Goal: Browse casually: Explore the website without a specific task or goal

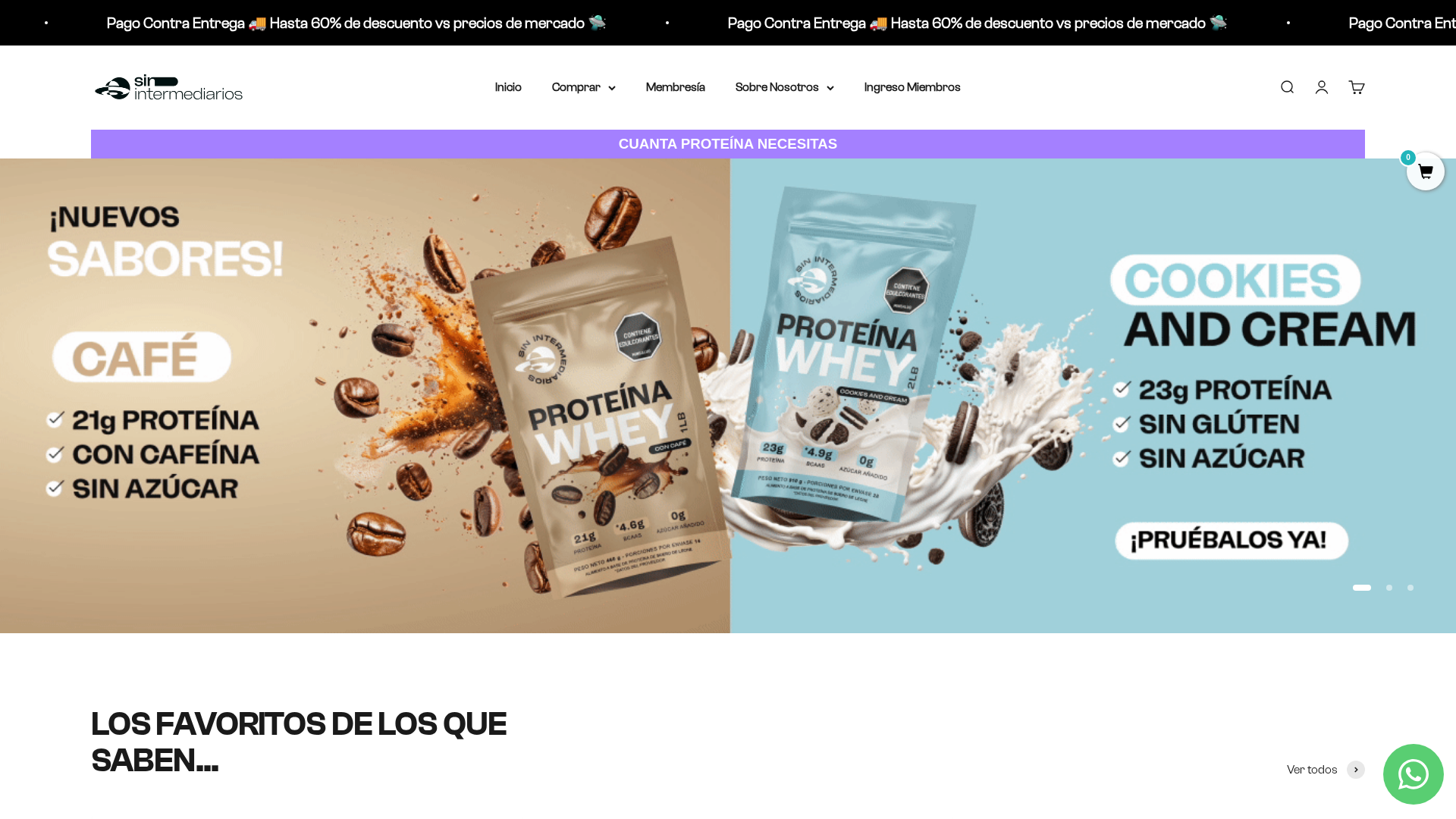
scroll to position [119, 0]
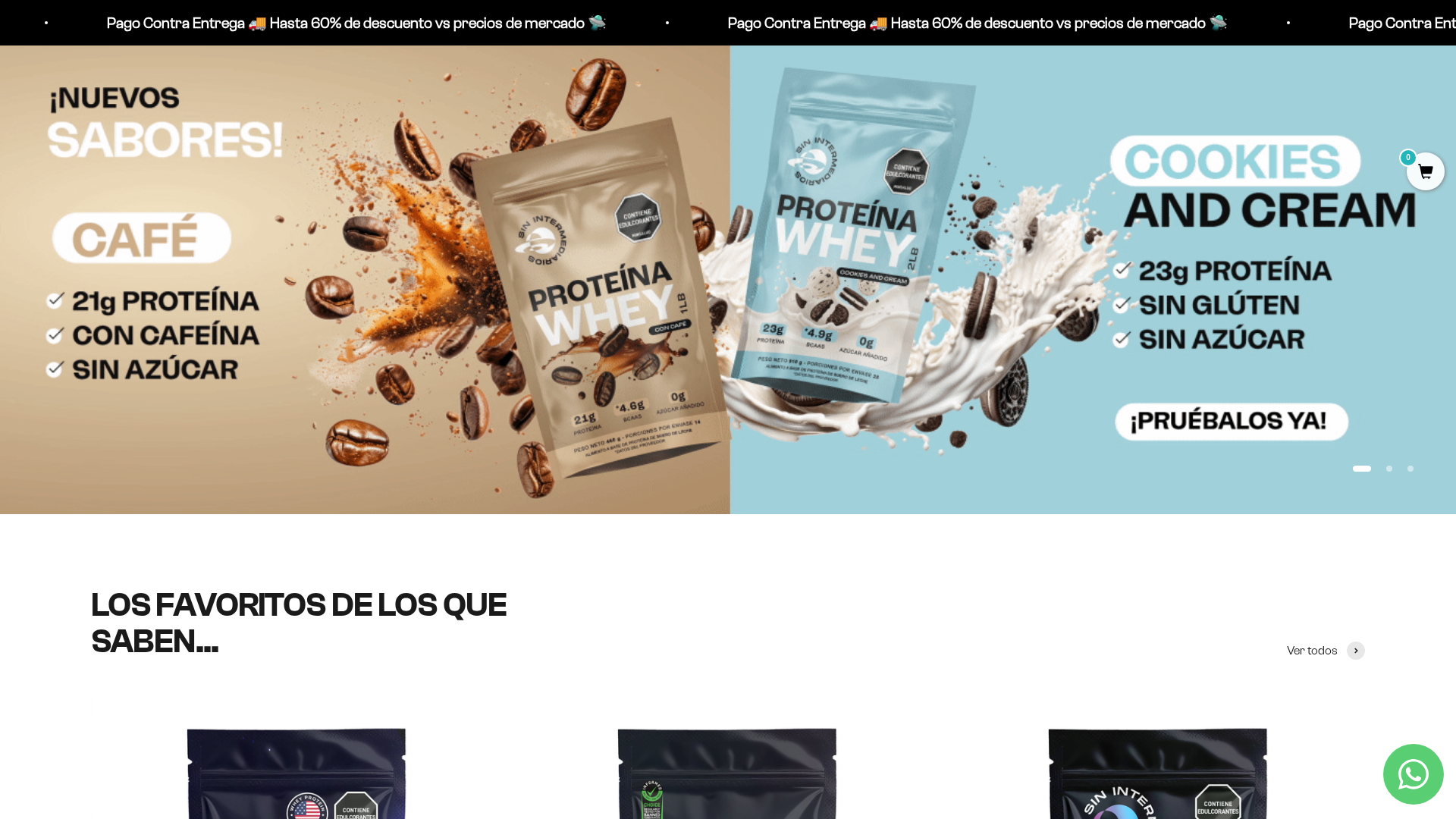
click at [1404, 211] on img at bounding box center [728, 276] width 1456 height 474
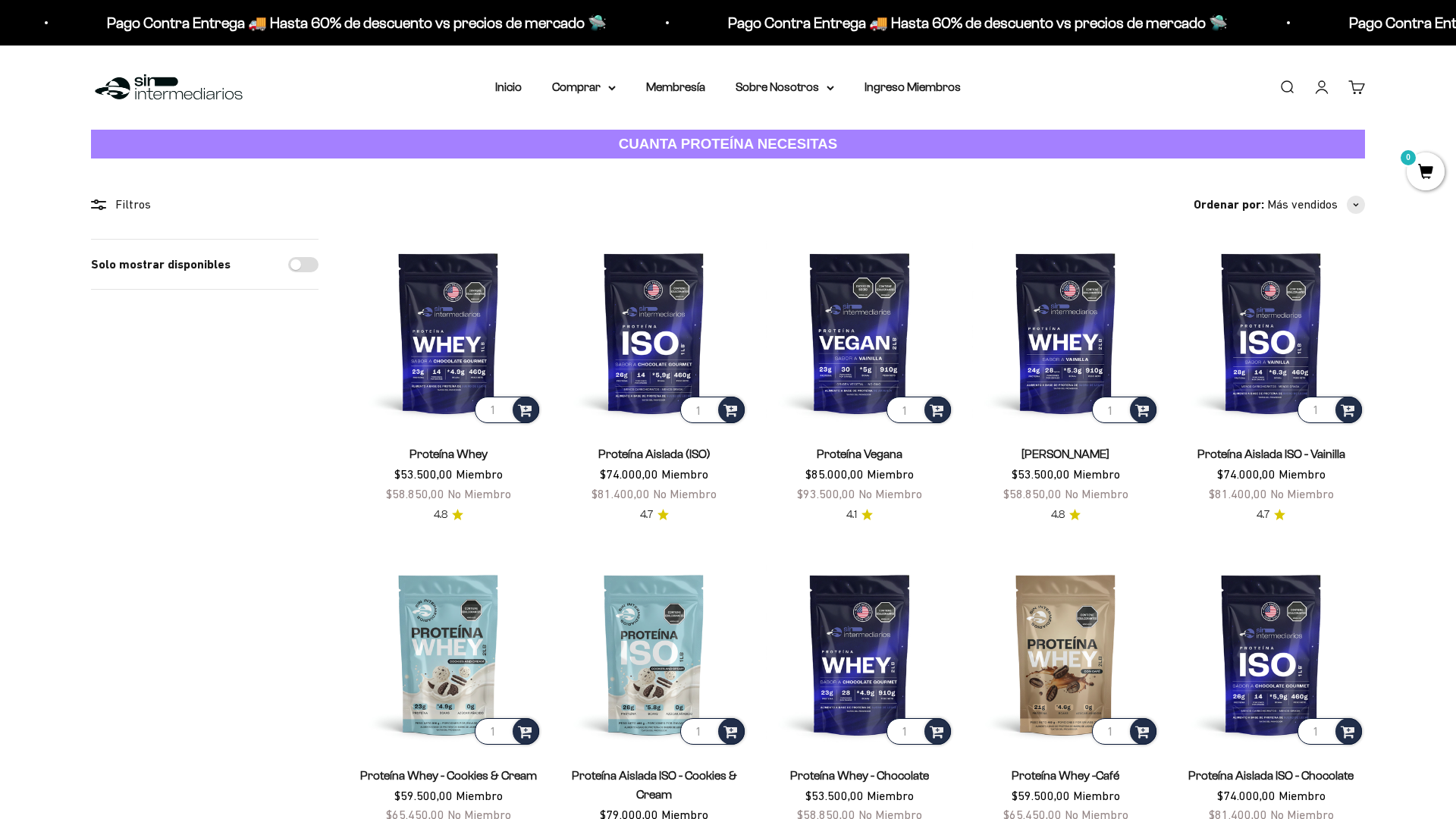
scroll to position [183, 0]
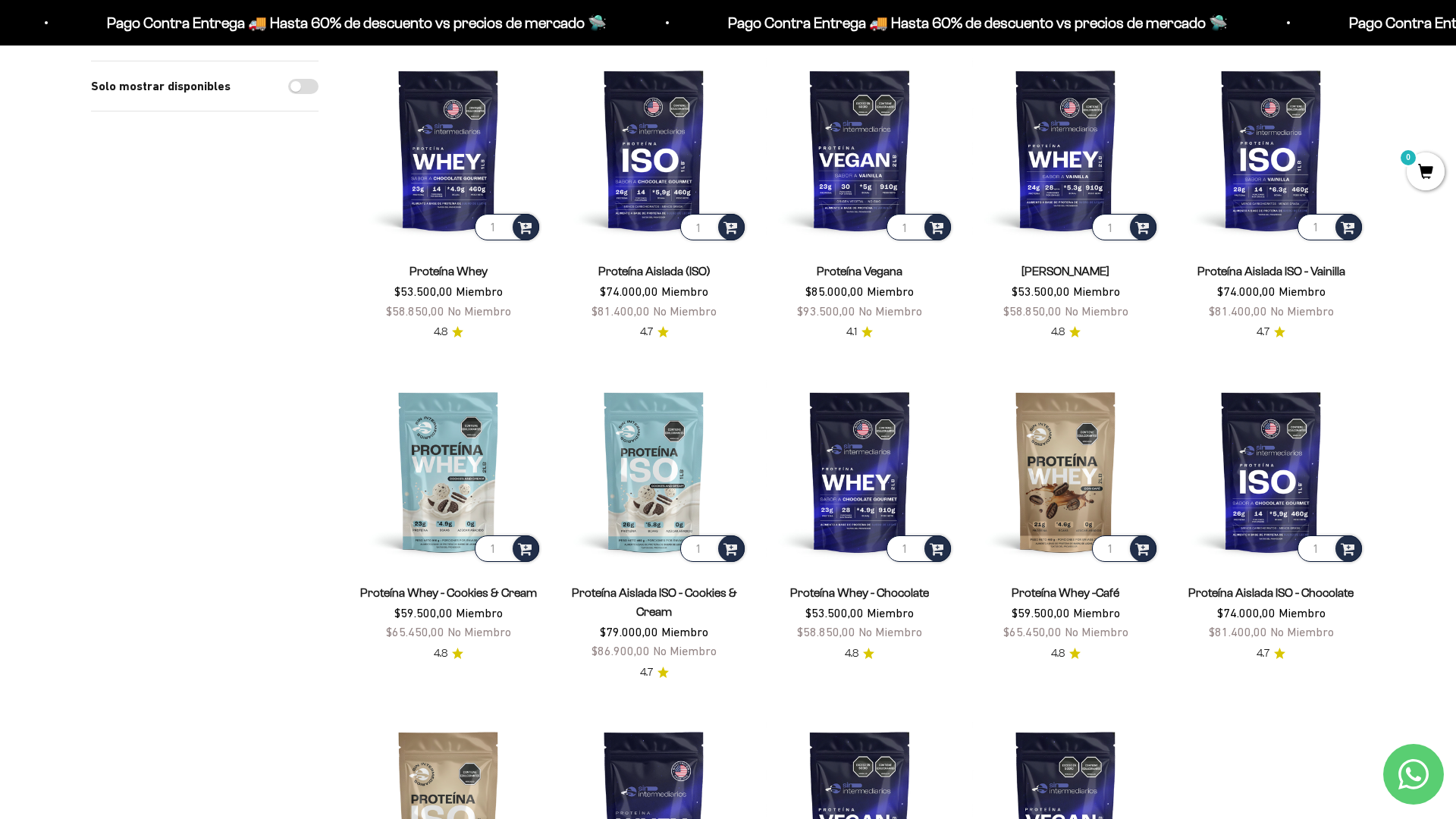
click at [1356, 587] on div "Proteína Aislada ISO - Chocolate $74.000,00 Miembro $81.400,00 No Miembro" at bounding box center [1271, 613] width 187 height 60
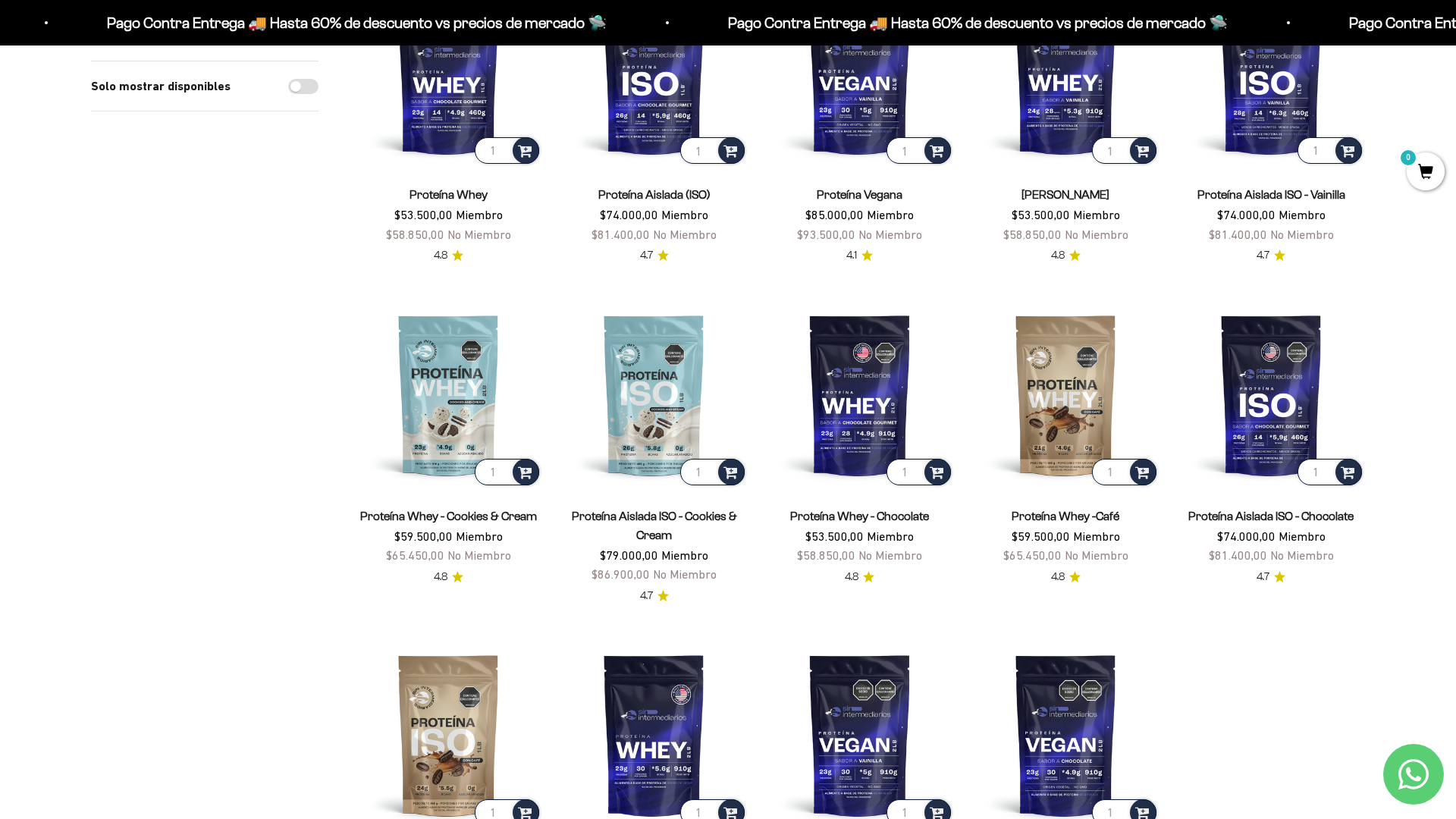
click at [1404, 211] on section "Filtros Ordenar por Características Más vendidos Alfabéticamente, A-Z Alfabétic…" at bounding box center [728, 448] width 1456 height 1099
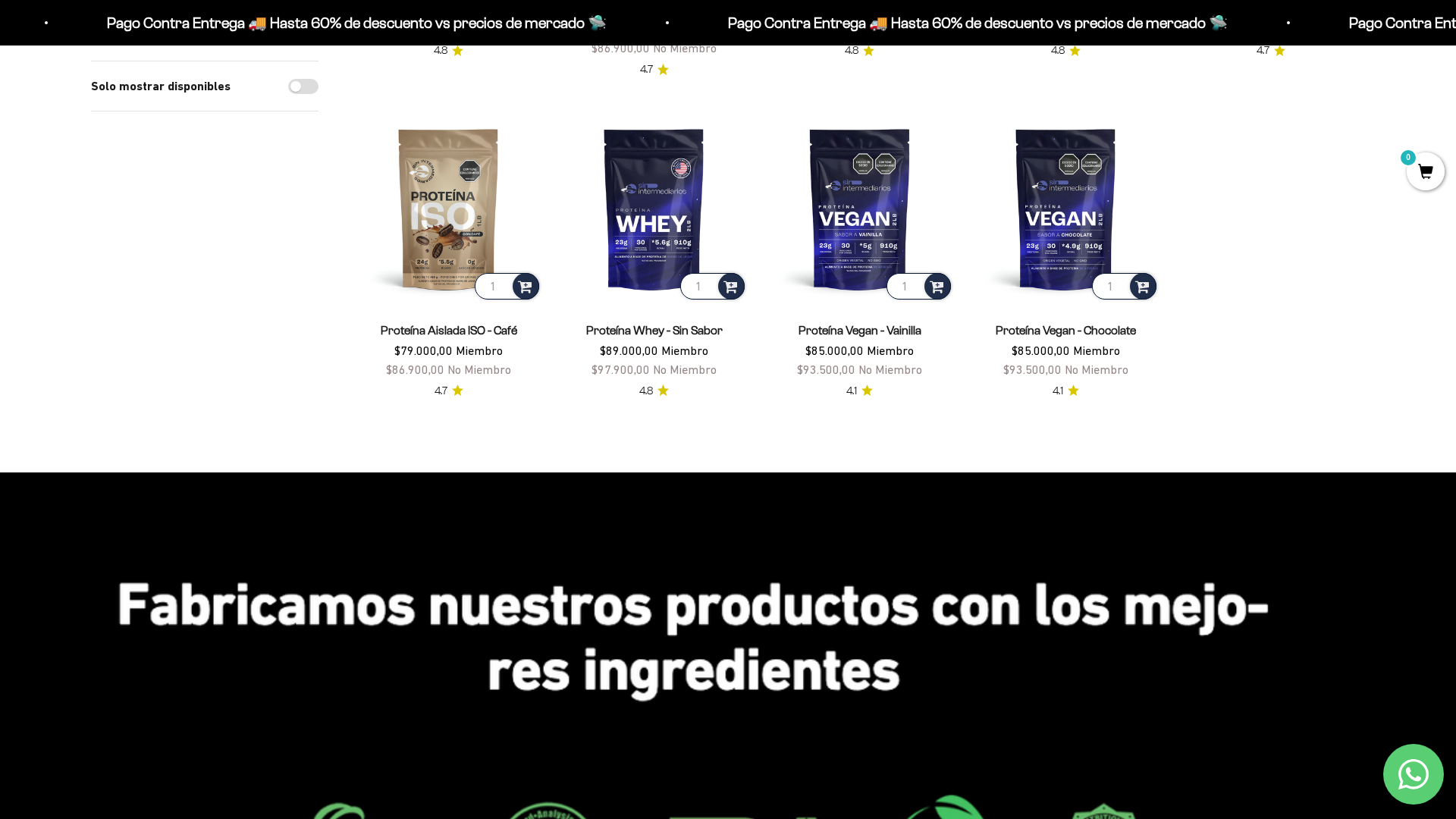
click at [1455, 34] on html "Ir al contenido Pago Contra Entrega 🚚 Hasta 60% de descuento vs precios de merc…" at bounding box center [728, 688] width 1456 height 2948
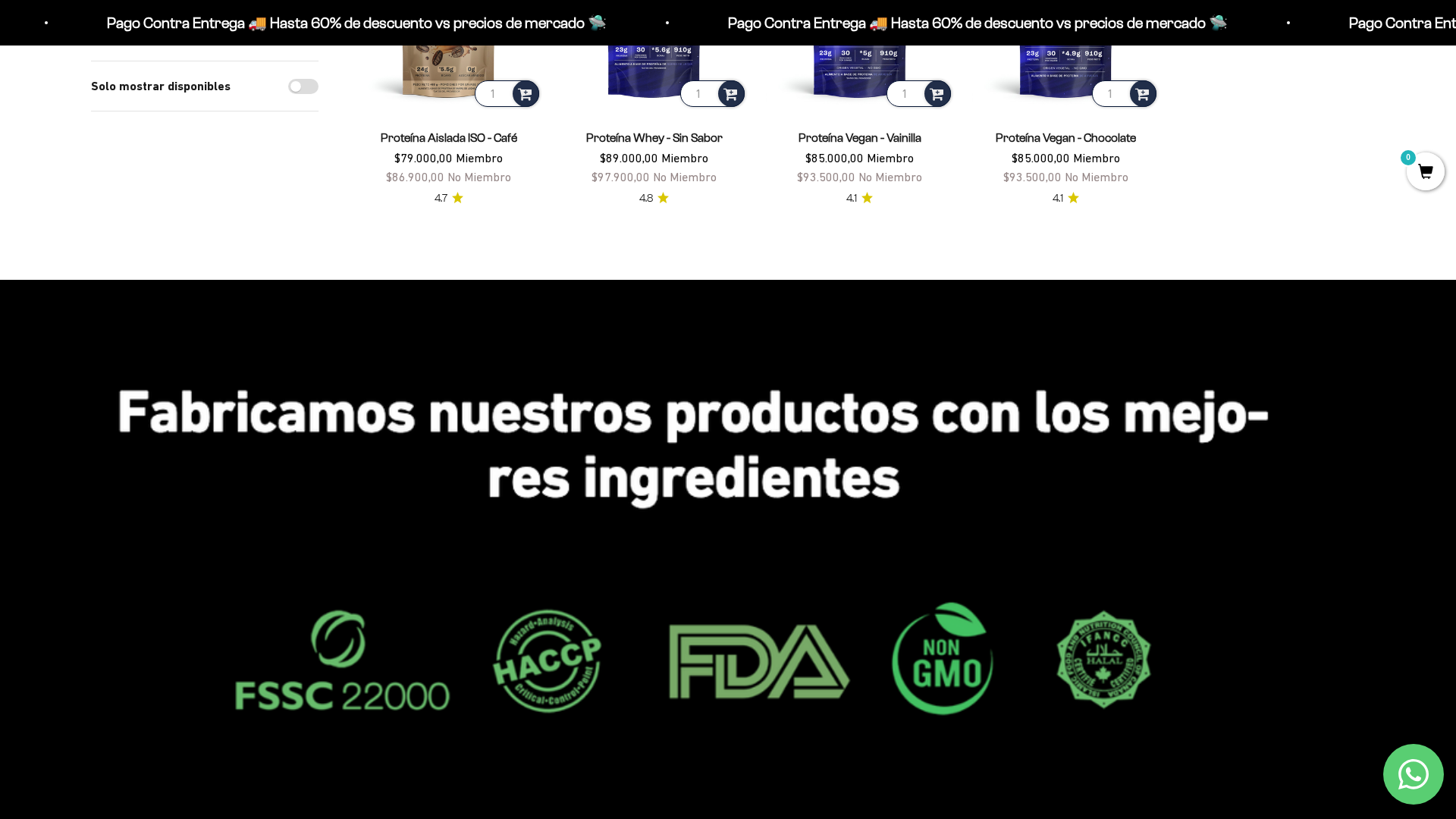
click at [1455, 34] on html "Ir al contenido Pago Contra Entrega 🚚 Hasta 60% de descuento vs precios de merc…" at bounding box center [728, 495] width 1456 height 2948
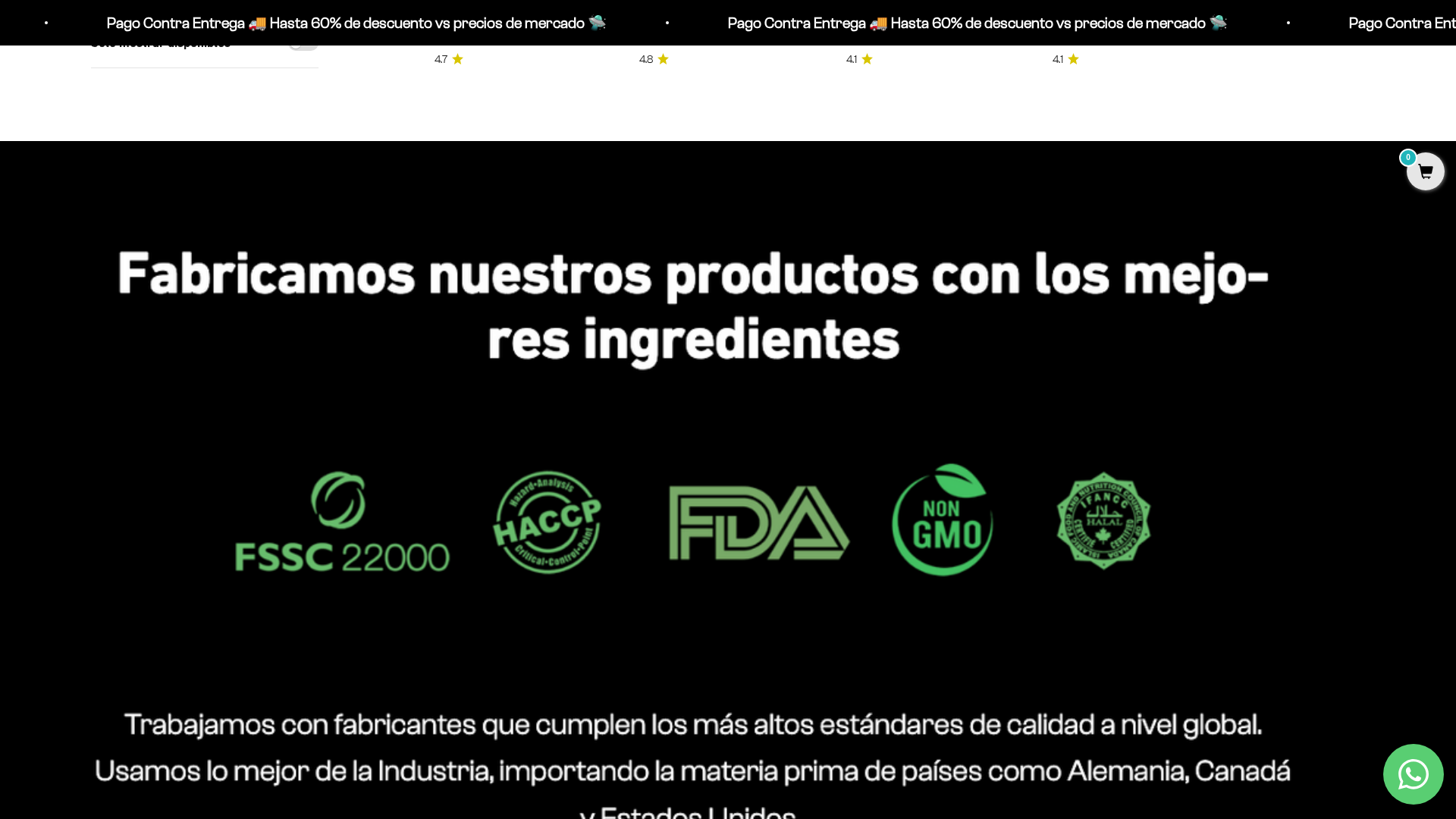
click at [1455, 34] on html "Ir al contenido Pago Contra Entrega 🚚 Hasta 60% de descuento vs precios de merc…" at bounding box center [728, 357] width 1456 height 2948
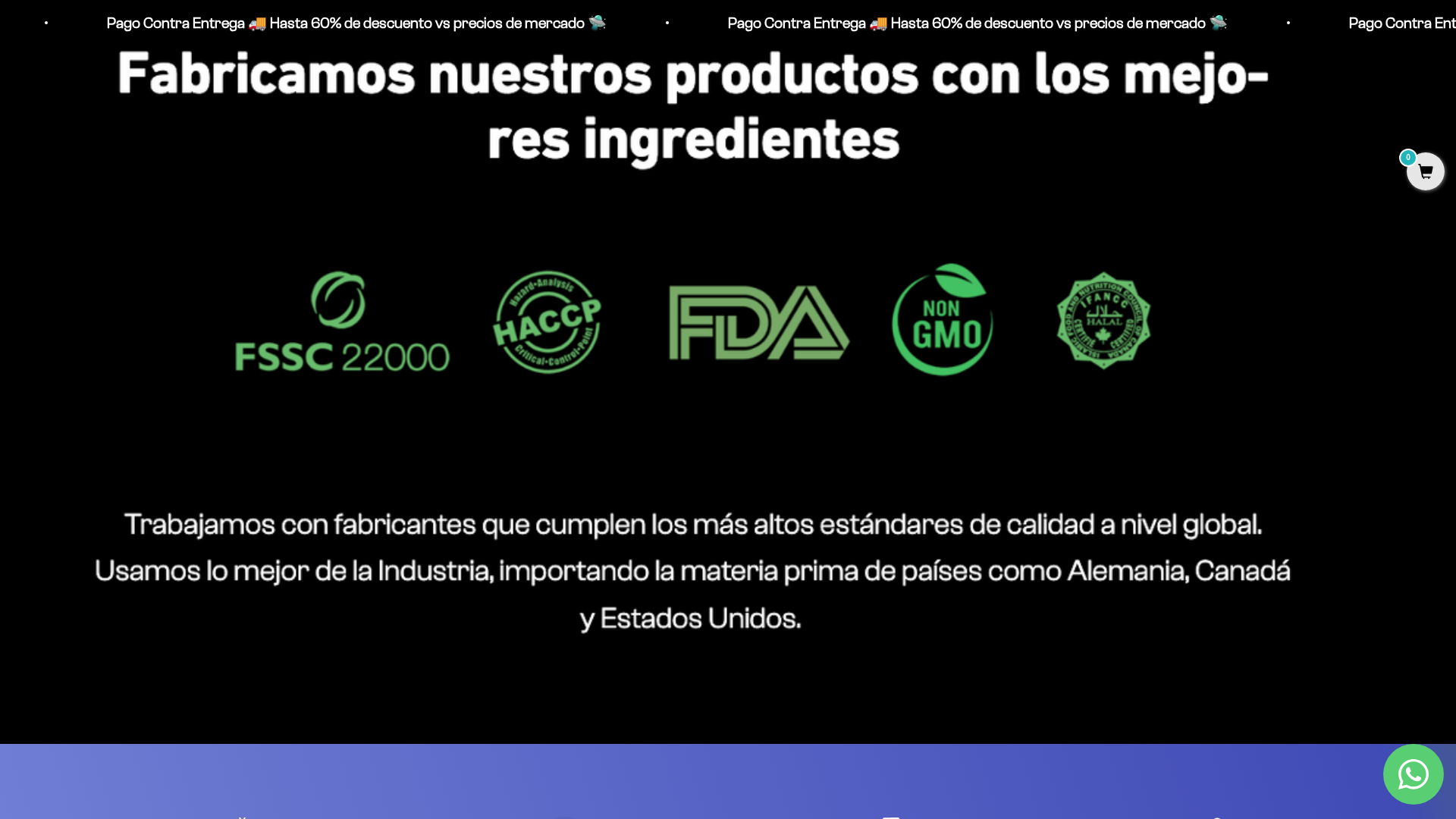
click at [1455, 34] on html "Ir al contenido Pago Contra Entrega 🚚 Hasta 60% de descuento vs precios de merc…" at bounding box center [728, 157] width 1456 height 2948
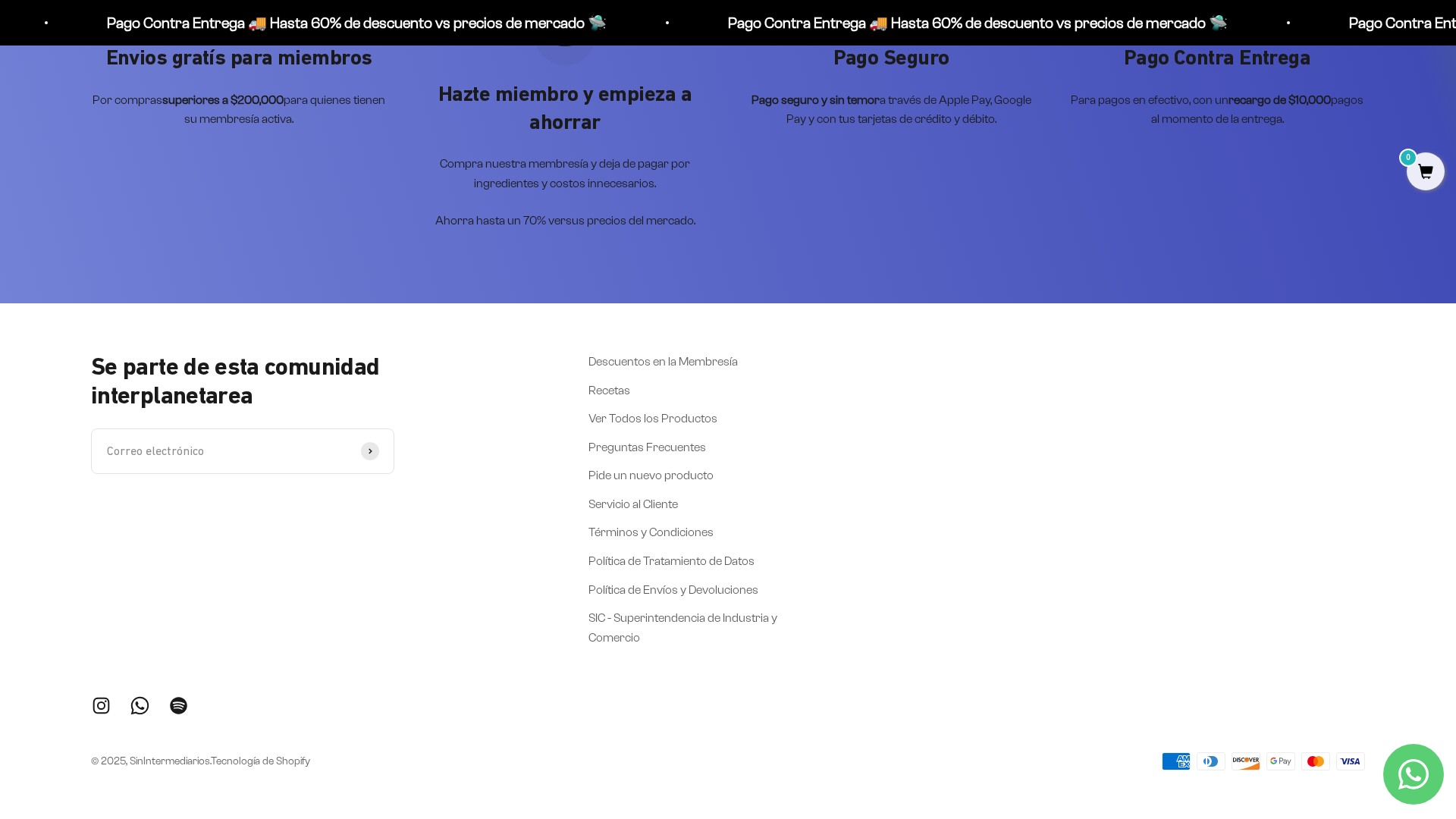
click at [1365, 211] on div "Envios gratís para miembros Por compras superiores a $200,000 para quienes tien…" at bounding box center [728, 117] width 1456 height 371
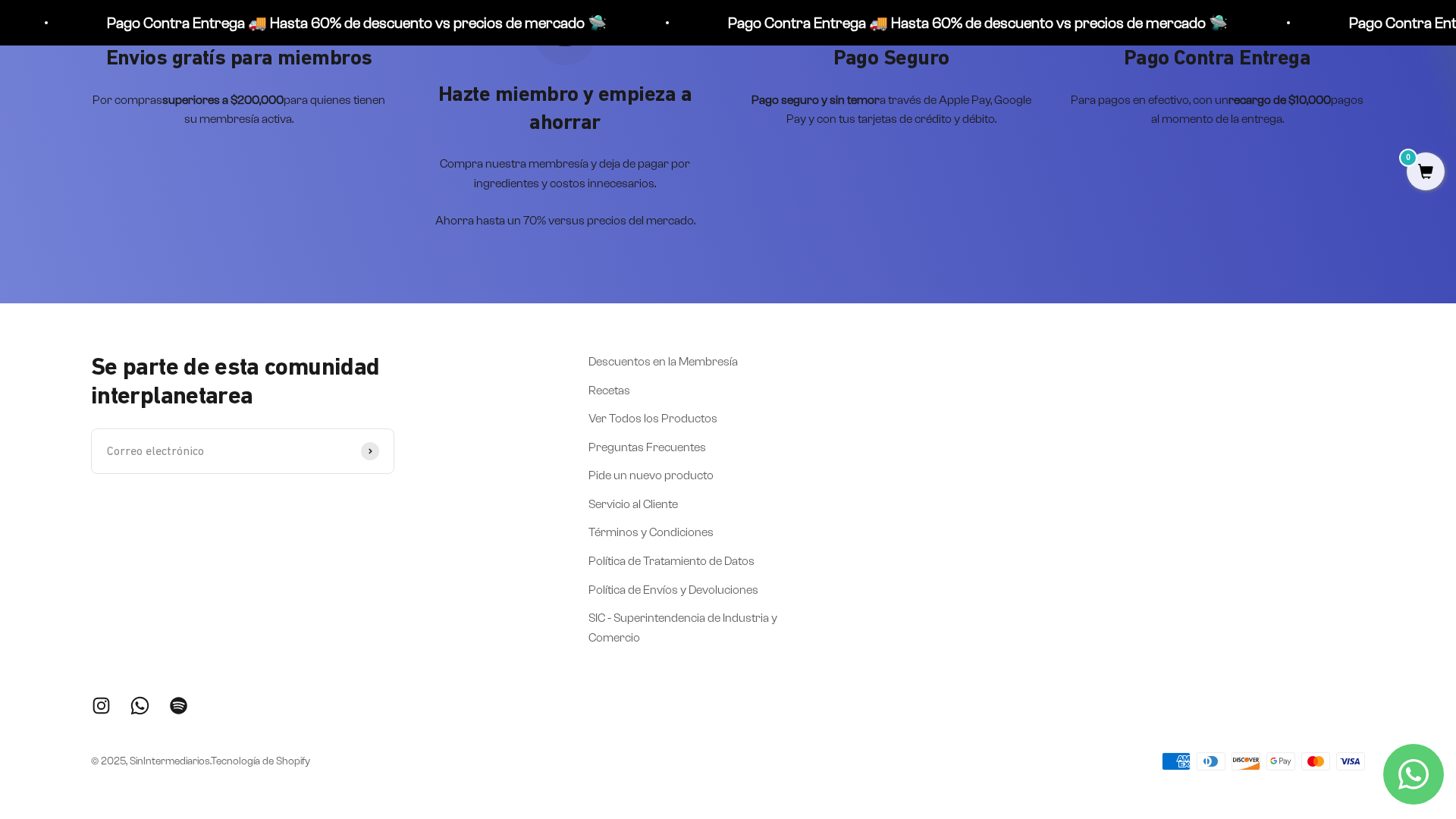
click at [1356, 587] on div "Se parte de esta comunidad interplanetarea Correo electrónico Suscribirse Descu…" at bounding box center [728, 500] width 1274 height 296
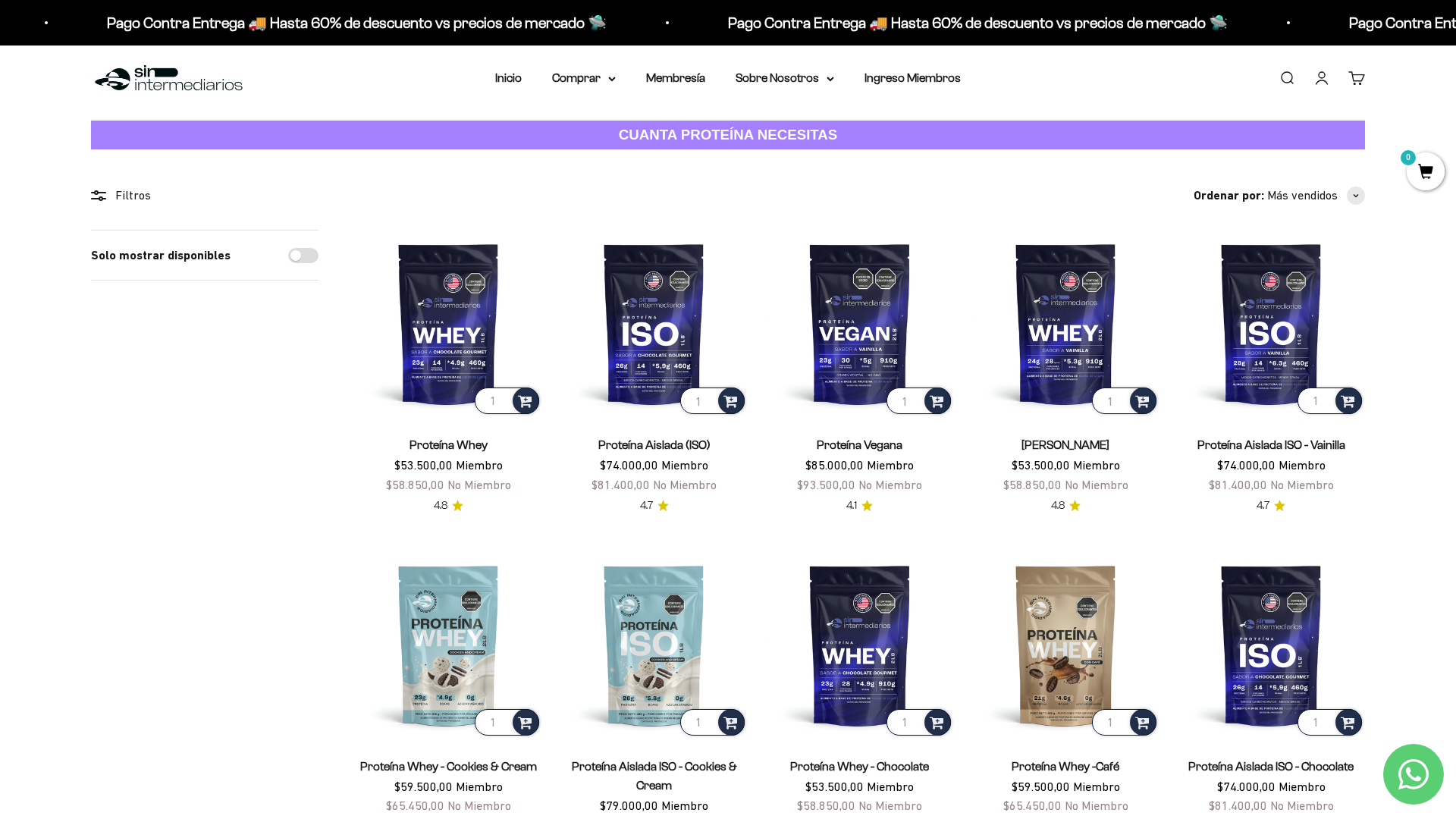
scroll to position [0, 0]
